Goal: Transaction & Acquisition: Purchase product/service

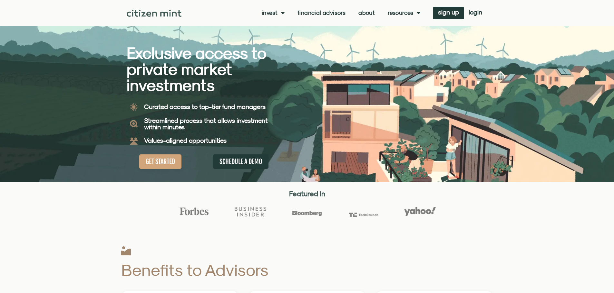
click at [278, 14] on span "Menu" at bounding box center [281, 13] width 7 height 12
click at [364, 12] on link "About" at bounding box center [366, 13] width 16 height 6
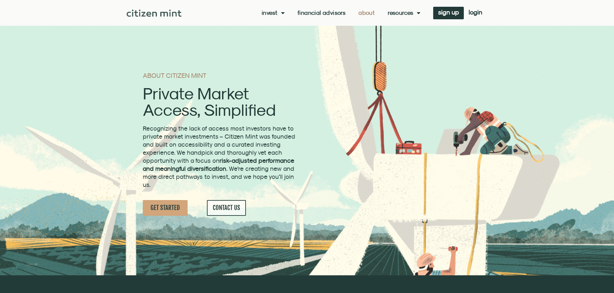
click at [265, 13] on link "Invest" at bounding box center [273, 13] width 23 height 6
click at [272, 24] on link "investments" at bounding box center [283, 23] width 42 height 15
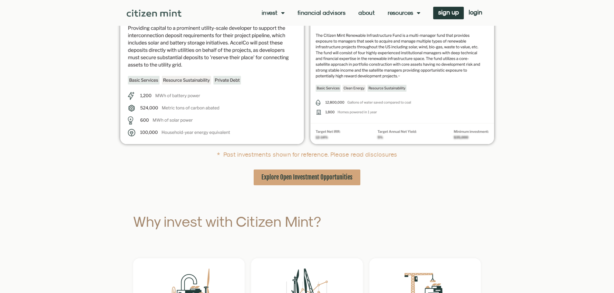
scroll to position [226, 0]
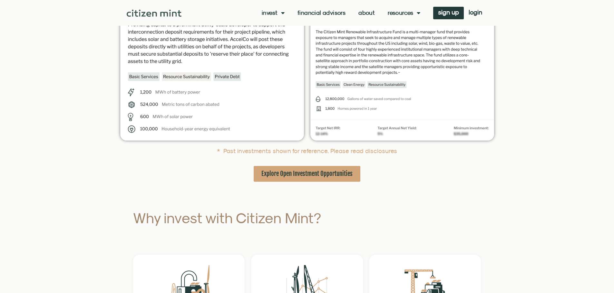
click at [284, 173] on span "Explore Open Investment Opportunities" at bounding box center [306, 174] width 91 height 8
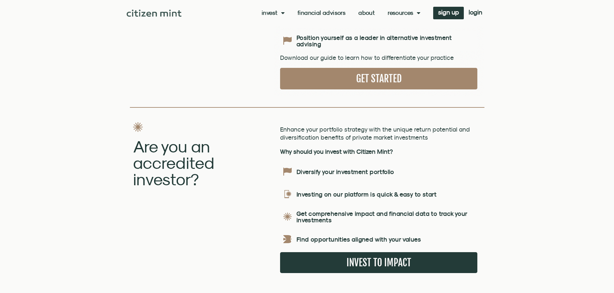
scroll to position [741, 0]
